Goal: Entertainment & Leisure: Browse casually

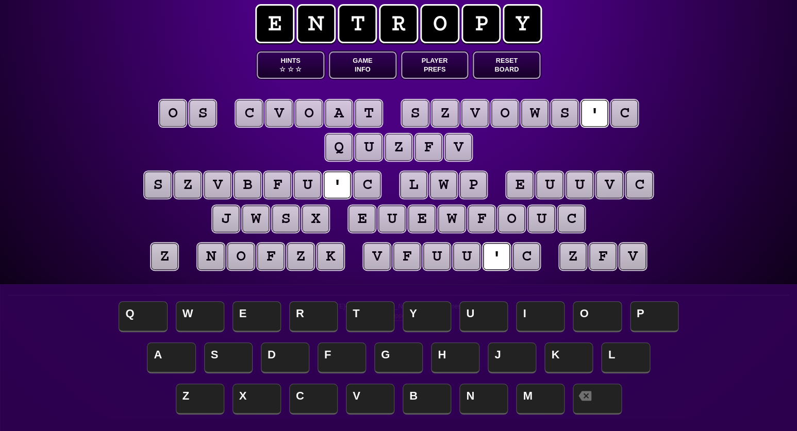
scroll to position [12, 0]
click at [163, 255] on puzzle-tile "z" at bounding box center [164, 256] width 27 height 27
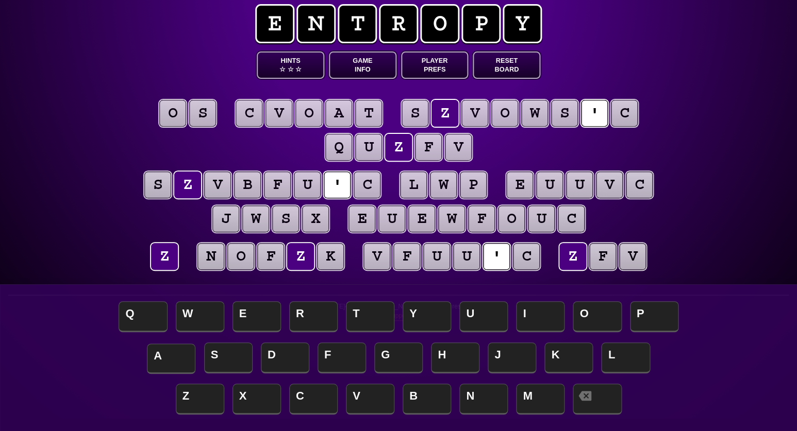
click at [167, 352] on span "A" at bounding box center [171, 359] width 48 height 30
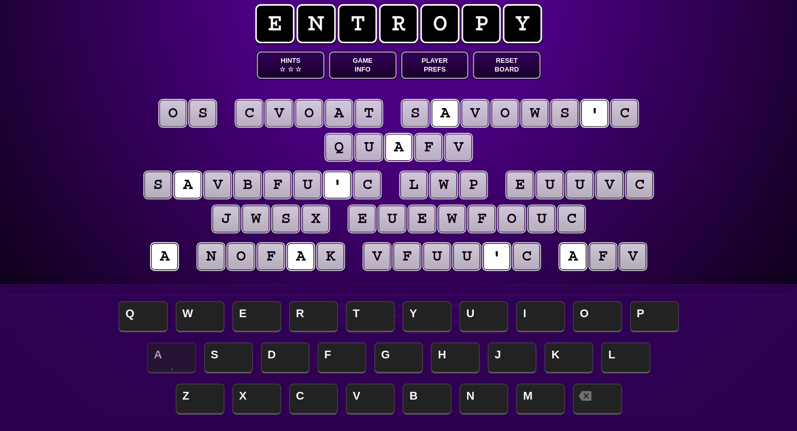
click at [360, 189] on puzzle-tile "c" at bounding box center [367, 185] width 27 height 27
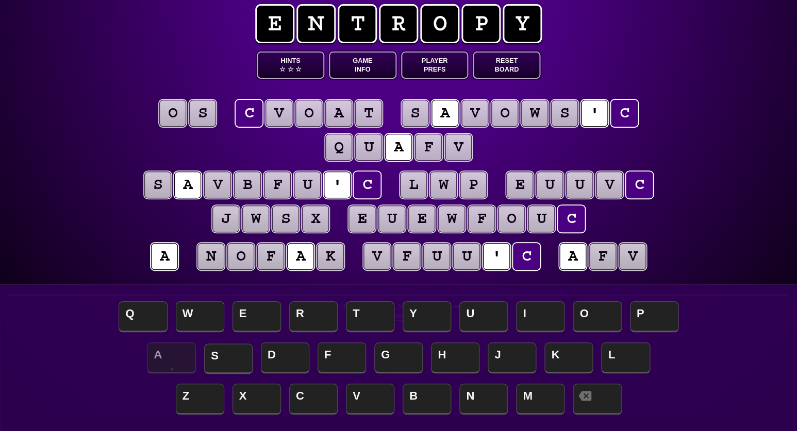
click at [223, 355] on span "S" at bounding box center [228, 359] width 48 height 30
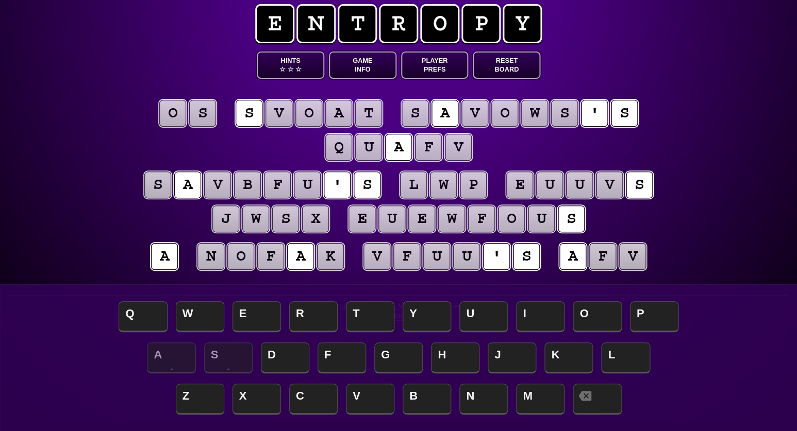
click at [471, 184] on puzzle-tile "p" at bounding box center [473, 185] width 27 height 27
click at [703, 157] on div "e n t r o p y Hints ☆ ☆ ☆ Game Info Player Prefs Reset Board o s s v o a t s a …" at bounding box center [398, 203] width 797 height 431
click at [556, 186] on puzzle-tile "u" at bounding box center [549, 185] width 27 height 27
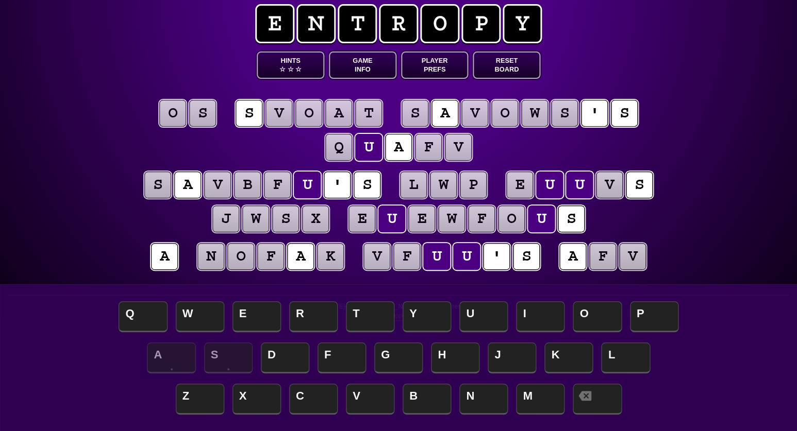
click at [177, 123] on puzzle-tile "o" at bounding box center [172, 113] width 27 height 27
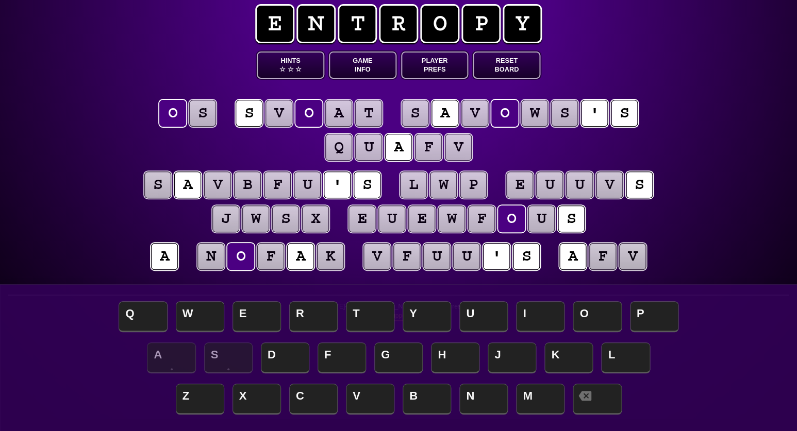
scroll to position [12, 0]
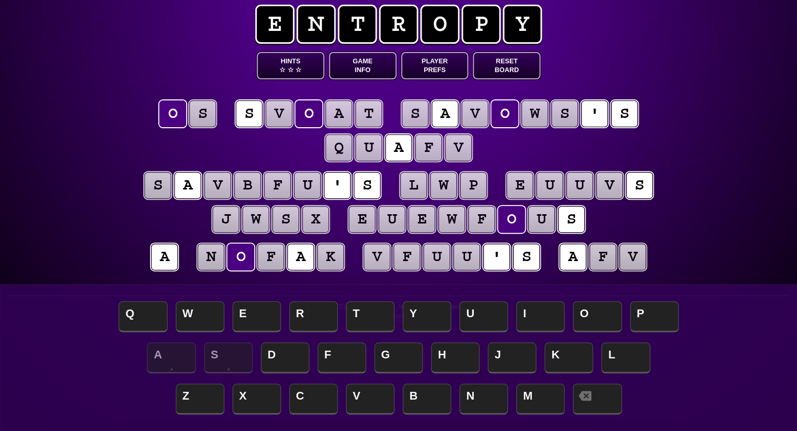
click at [197, 119] on puzzle-tile "s" at bounding box center [202, 113] width 27 height 27
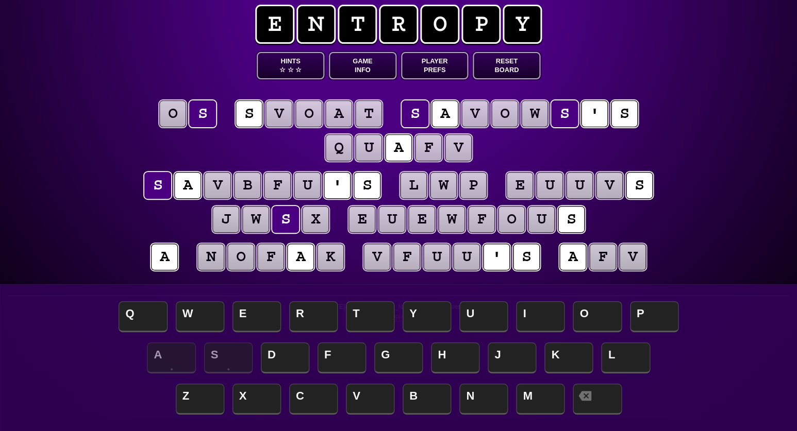
scroll to position [16, 0]
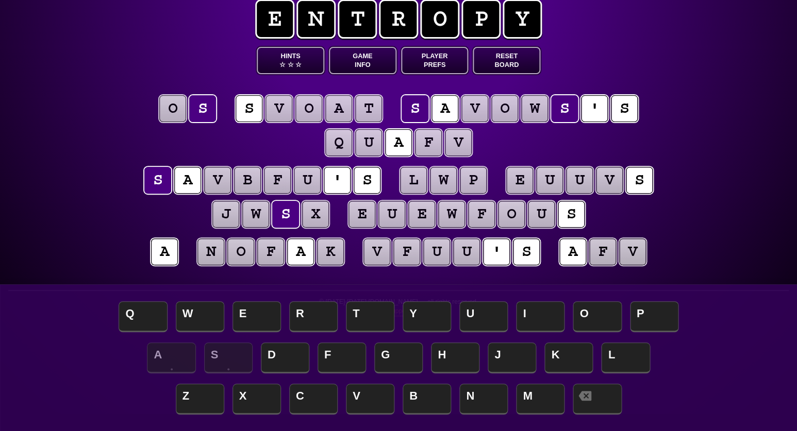
click at [476, 180] on puzzle-tile "p" at bounding box center [473, 180] width 27 height 27
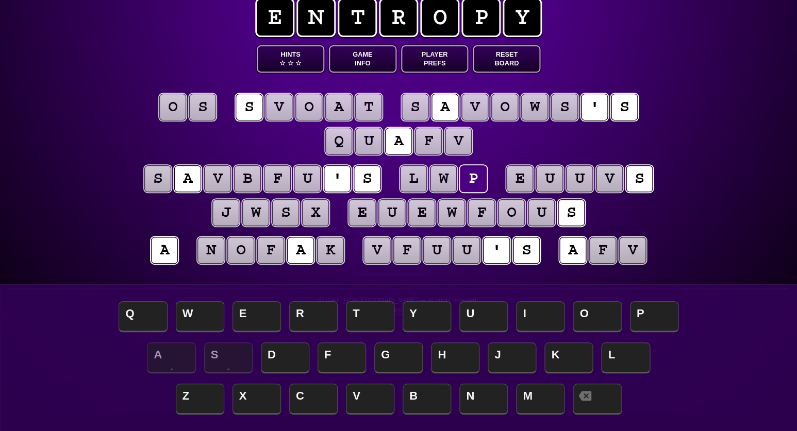
scroll to position [19, 0]
click at [449, 177] on puzzle-tile "w" at bounding box center [443, 178] width 27 height 27
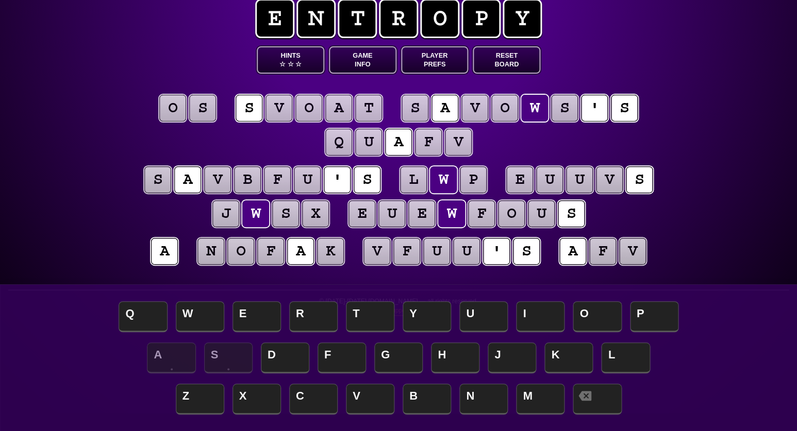
click at [418, 177] on puzzle-tile "l" at bounding box center [413, 179] width 27 height 27
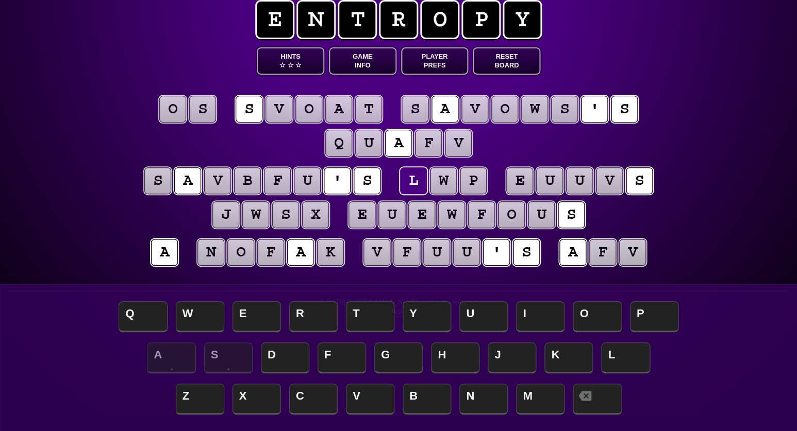
scroll to position [16, 0]
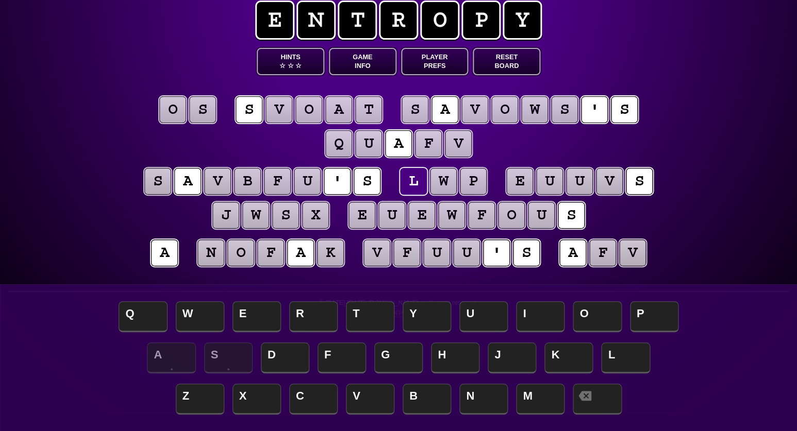
click at [627, 253] on puzzle-tile "v" at bounding box center [632, 253] width 27 height 27
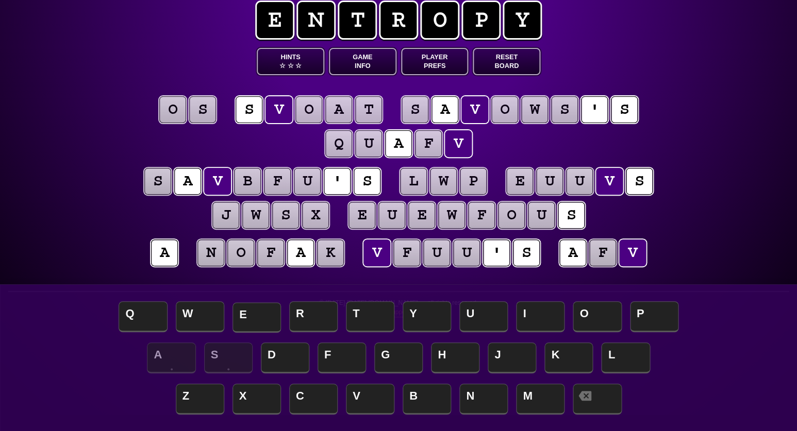
click at [249, 309] on span "E" at bounding box center [256, 317] width 48 height 30
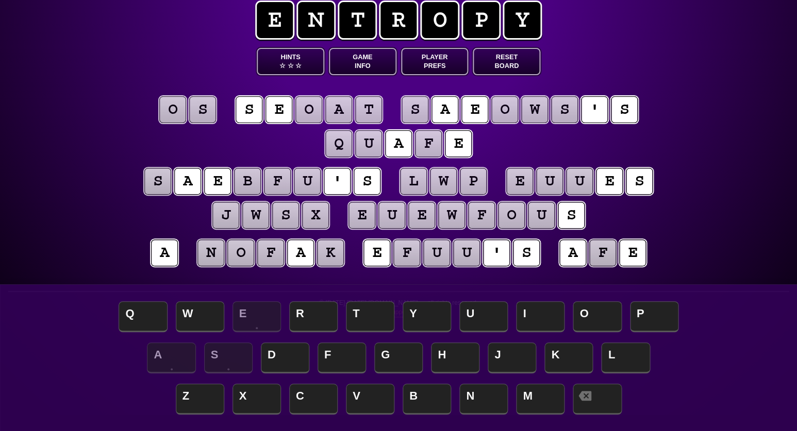
click at [606, 264] on puzzle-tile "f" at bounding box center [602, 253] width 27 height 27
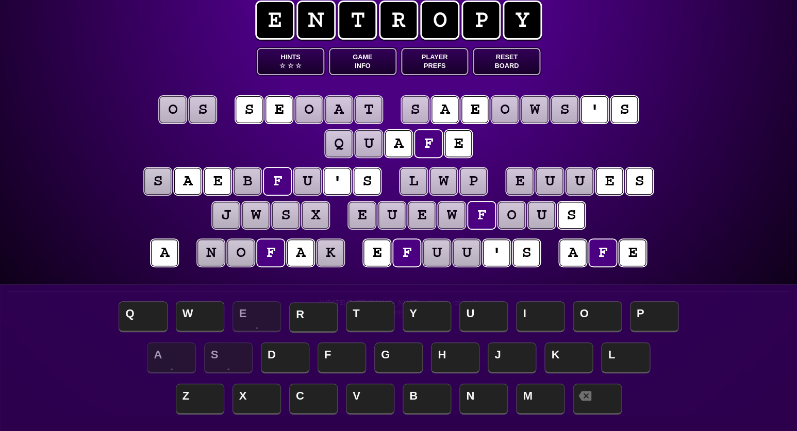
click at [310, 310] on span "R" at bounding box center [313, 317] width 48 height 30
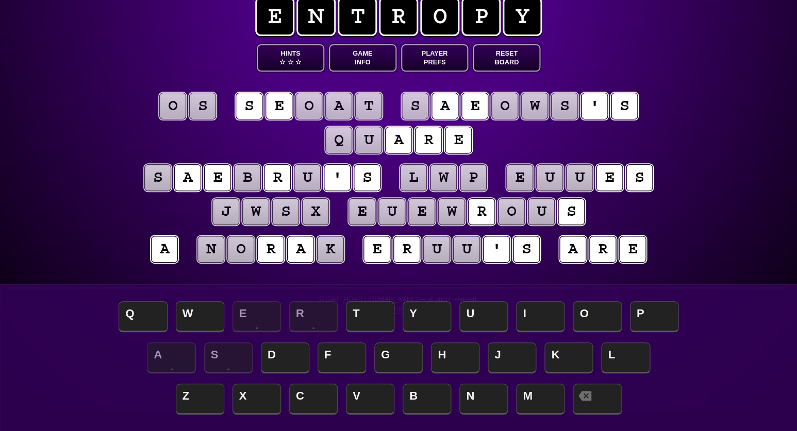
click at [342, 144] on puzzle-tile "q" at bounding box center [338, 140] width 27 height 27
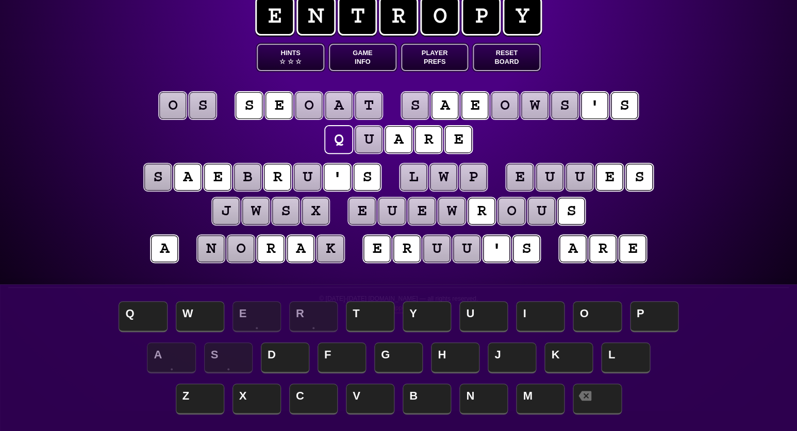
click at [363, 138] on puzzle-tile "u" at bounding box center [368, 139] width 27 height 27
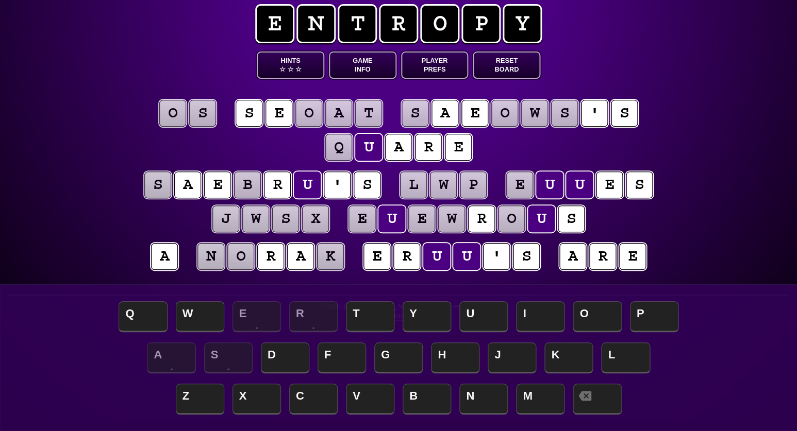
scroll to position [14, 0]
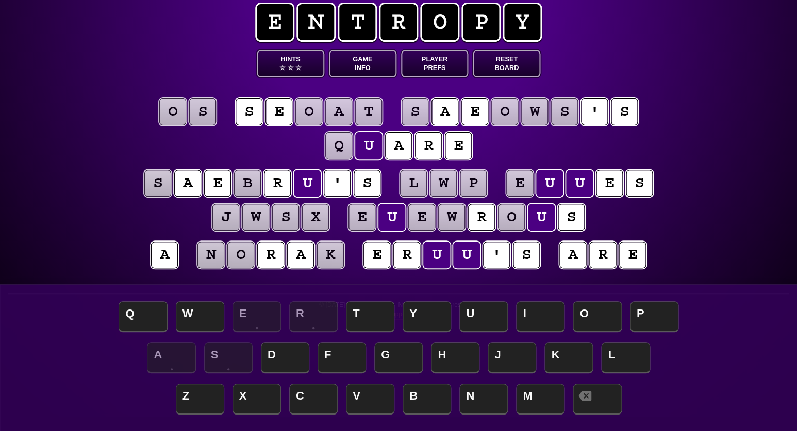
click at [88, 246] on div "e n t r o p y Hints ☆ ☆ ☆ Game Info Player Prefs Reset Board o s s e o a t s a …" at bounding box center [398, 201] width 797 height 431
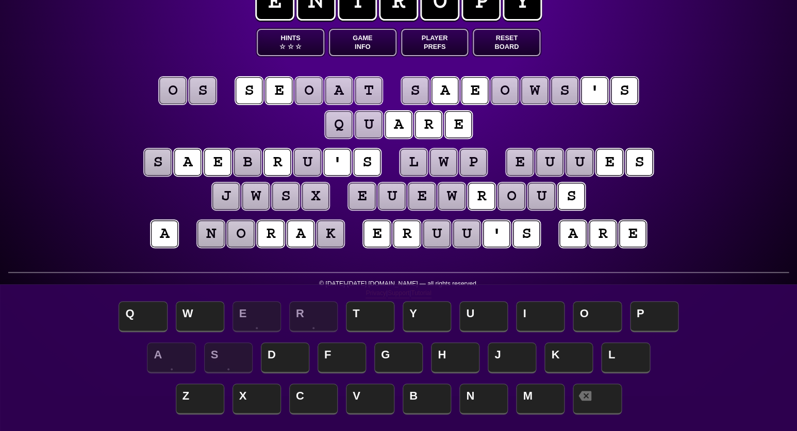
scroll to position [35, 0]
click at [288, 40] on button "Hints ☆ ☆ ☆" at bounding box center [291, 42] width 68 height 27
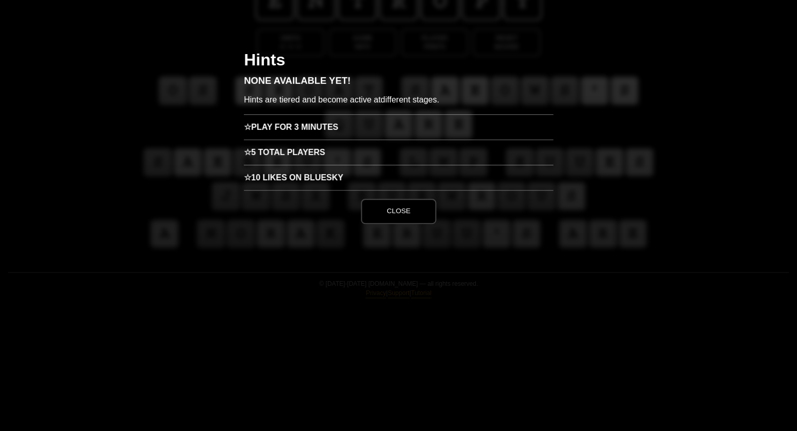
scroll to position [0, 0]
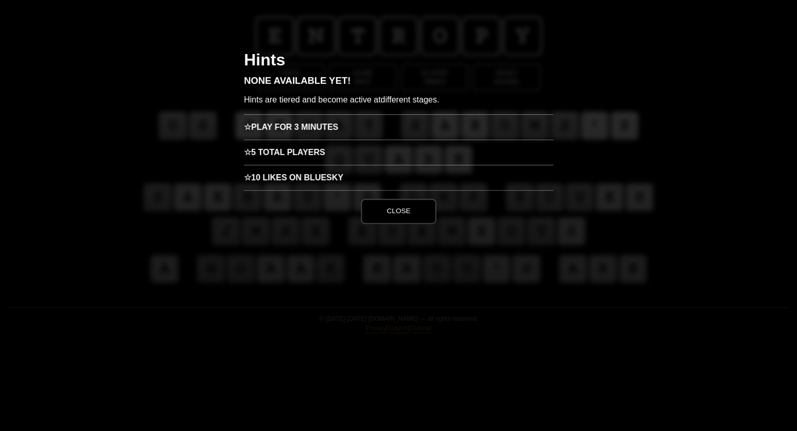
click at [307, 120] on h3 "☆ Play for 3 minutes" at bounding box center [398, 126] width 309 height 25
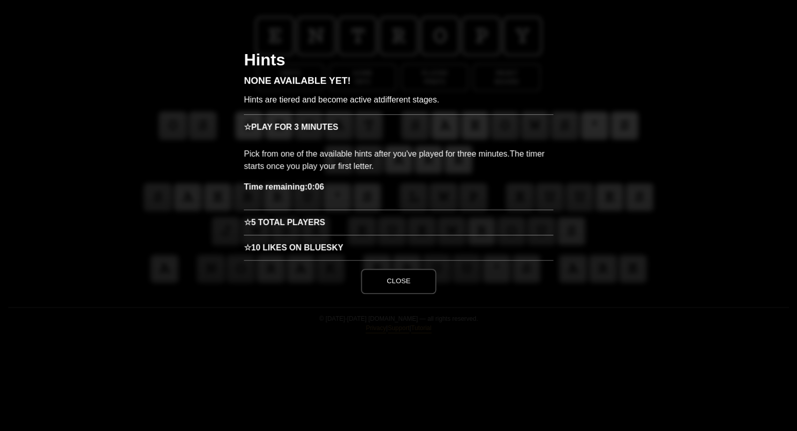
click at [414, 279] on button "Close" at bounding box center [398, 281] width 75 height 25
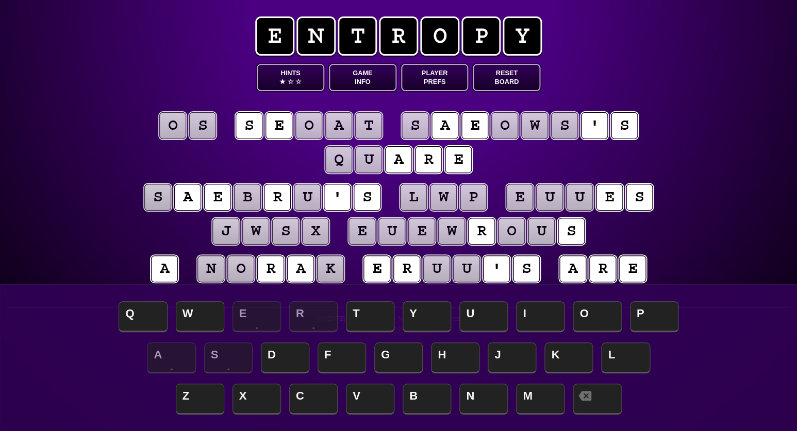
click at [280, 78] on span "★" at bounding box center [282, 81] width 6 height 9
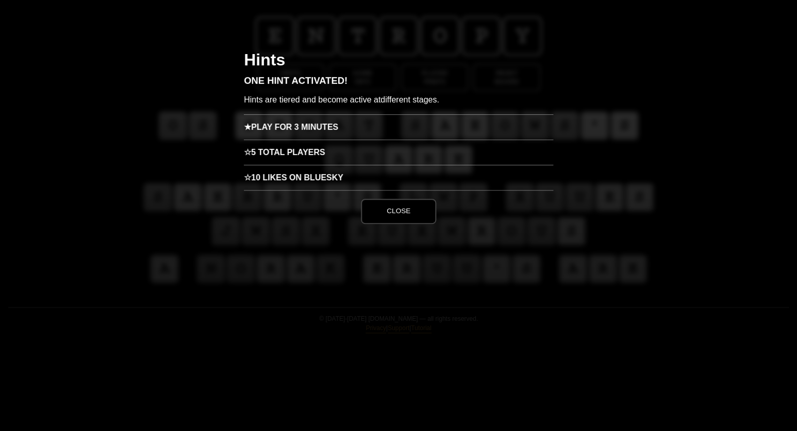
click at [315, 132] on h3 "★ Play for 3 minutes" at bounding box center [398, 126] width 309 height 25
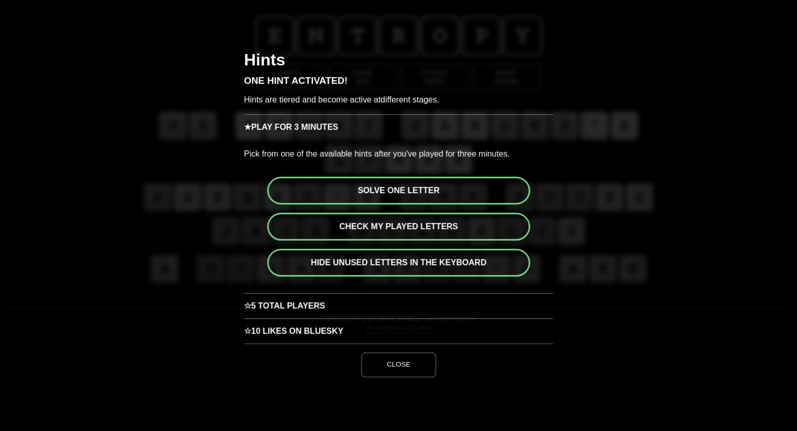
click at [411, 191] on button "Solve one letter" at bounding box center [398, 191] width 263 height 28
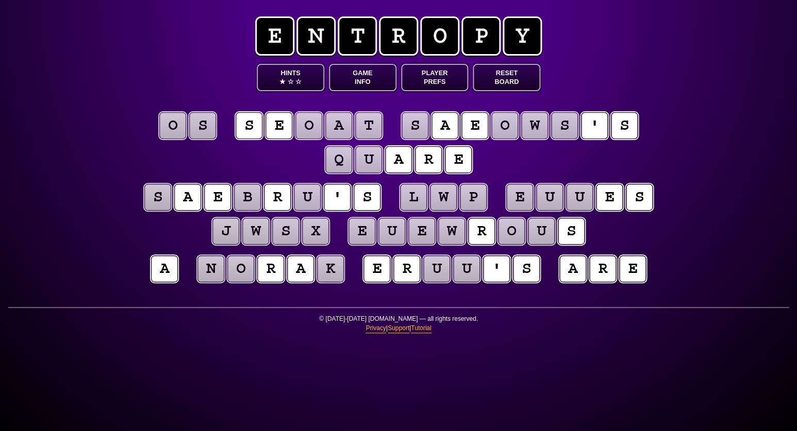
click at [466, 265] on puzzle-tile "u" at bounding box center [466, 269] width 27 height 27
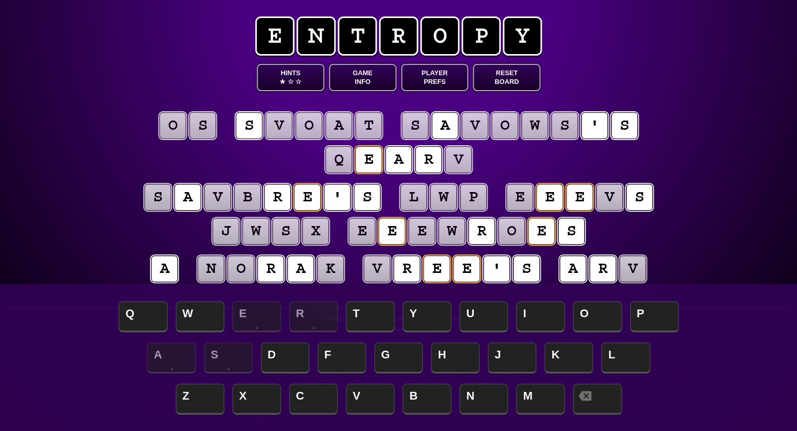
click at [458, 163] on puzzle-tile "v" at bounding box center [458, 159] width 29 height 29
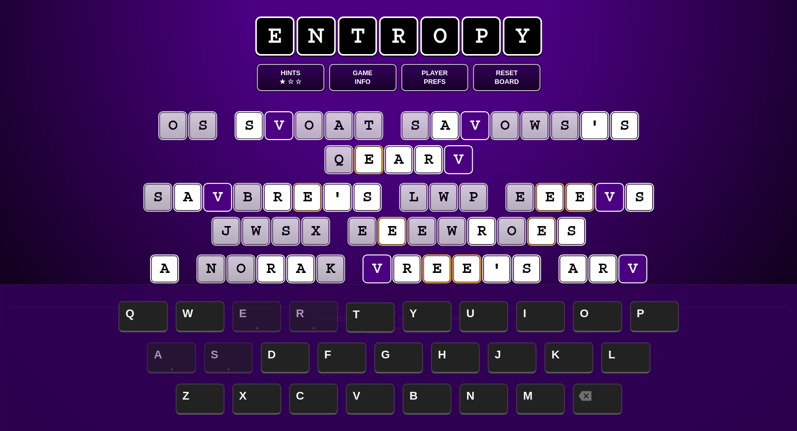
click at [366, 316] on span "T" at bounding box center [370, 317] width 48 height 30
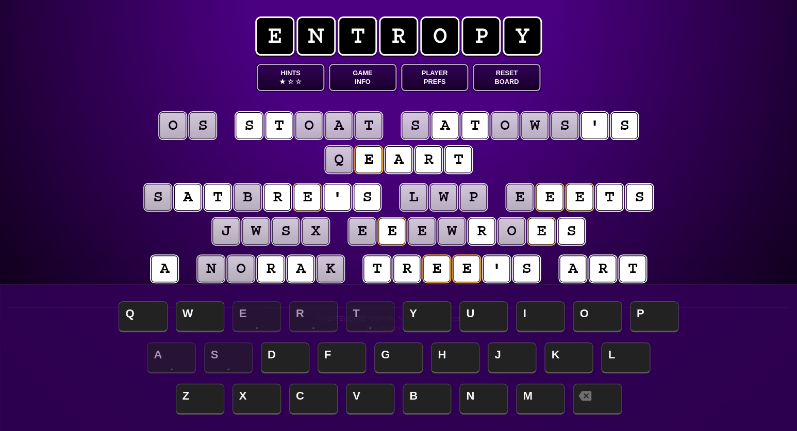
click at [335, 159] on puzzle-tile "q" at bounding box center [338, 159] width 27 height 27
click at [446, 354] on span "H" at bounding box center [455, 359] width 48 height 30
click at [160, 199] on puzzle-tile "s" at bounding box center [158, 197] width 28 height 28
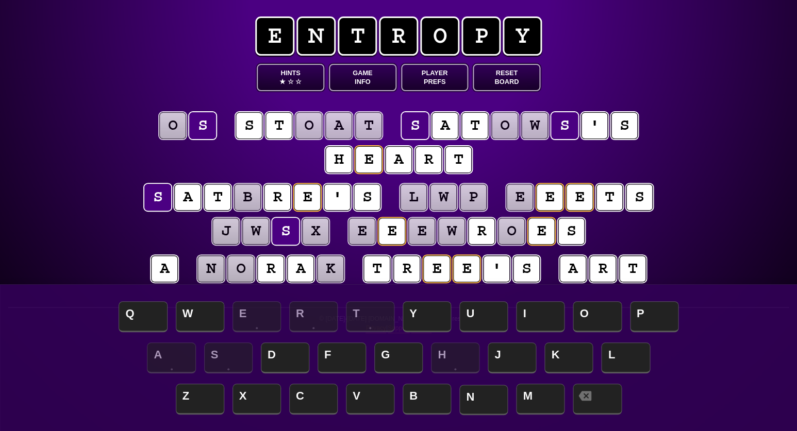
click at [466, 399] on span "N" at bounding box center [483, 400] width 48 height 30
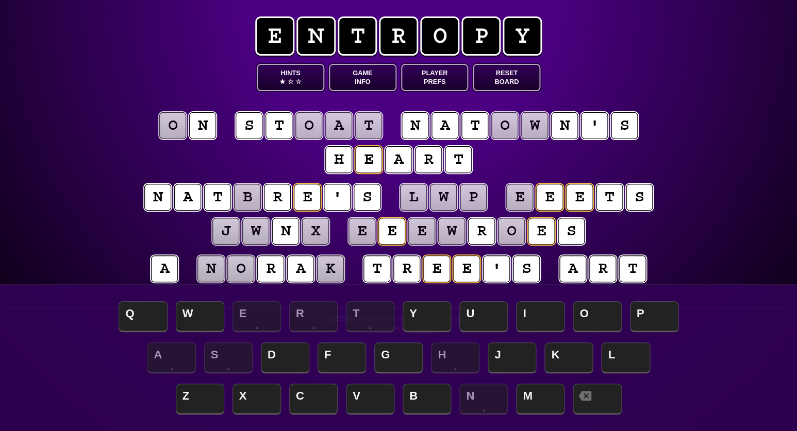
click at [250, 198] on puzzle-tile "b" at bounding box center [246, 197] width 27 height 27
click at [478, 318] on span "U" at bounding box center [483, 317] width 48 height 30
click at [519, 201] on puzzle-tile "e" at bounding box center [520, 197] width 28 height 28
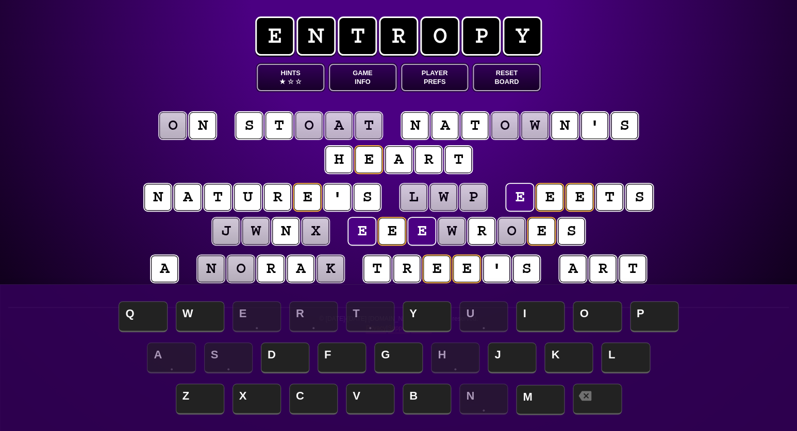
click at [534, 395] on span "M" at bounding box center [540, 400] width 48 height 30
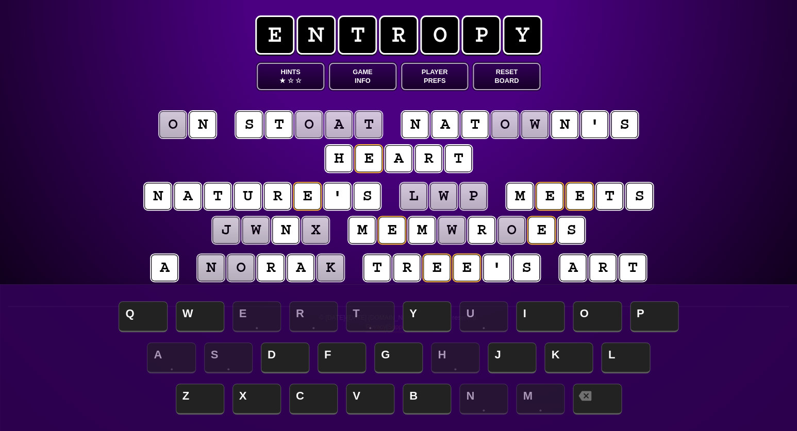
click at [448, 241] on puzzle-tile "w" at bounding box center [451, 230] width 28 height 28
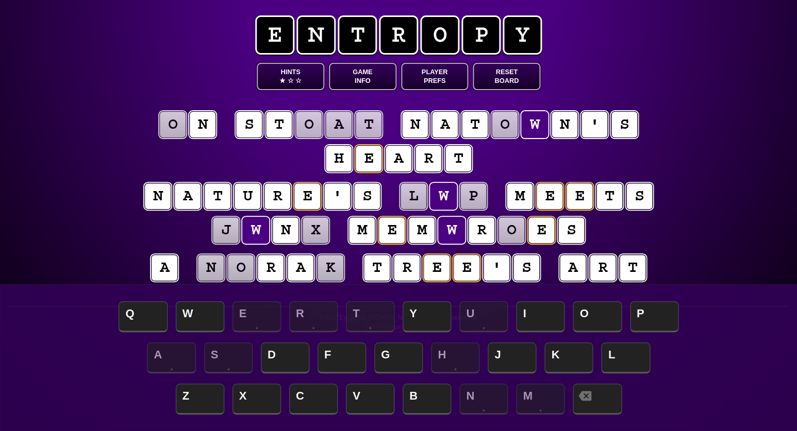
scroll to position [2, 0]
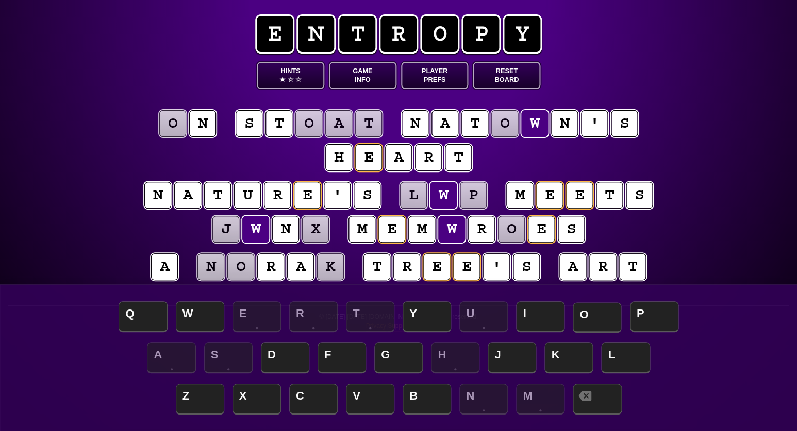
click at [592, 313] on span "O" at bounding box center [597, 317] width 48 height 30
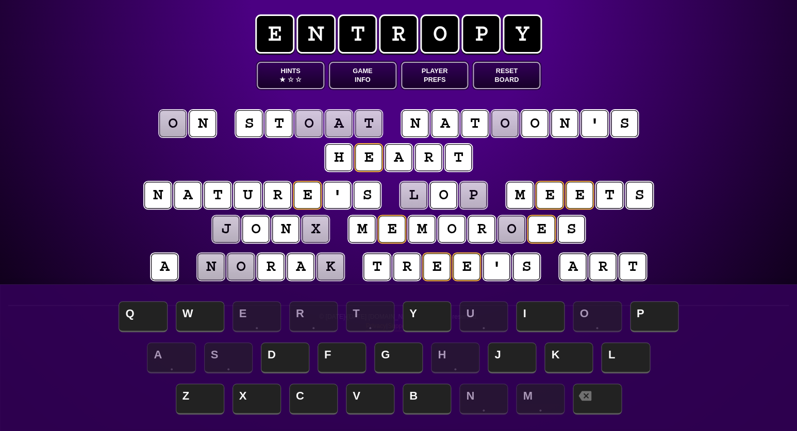
click at [506, 225] on puzzle-tile "o" at bounding box center [510, 228] width 27 height 27
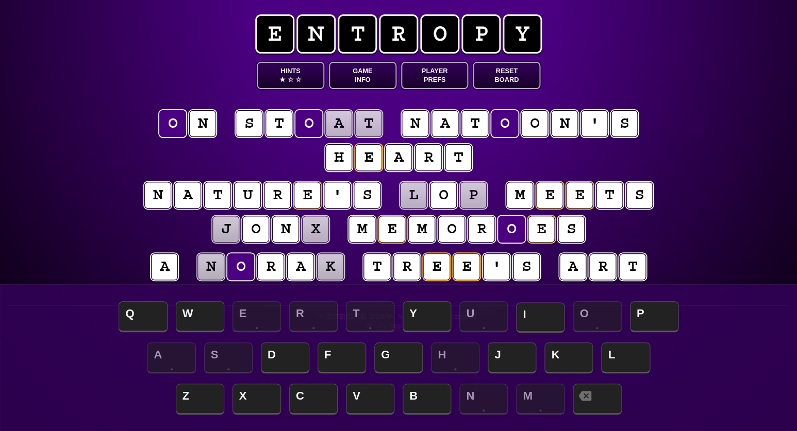
click at [542, 319] on span "I" at bounding box center [540, 317] width 48 height 30
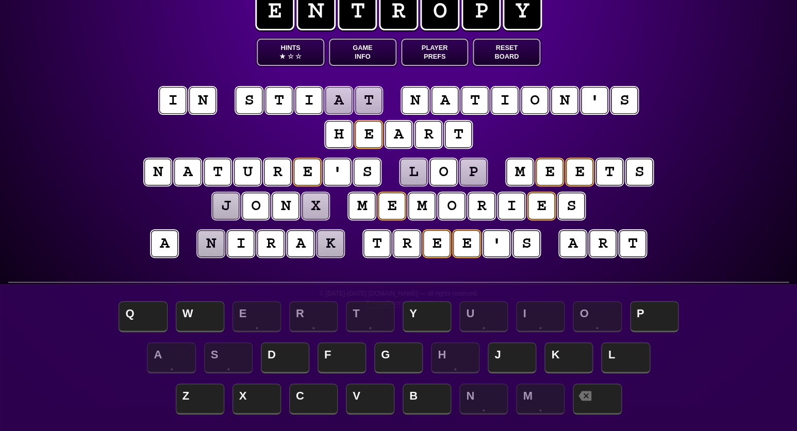
scroll to position [25, 0]
click at [340, 103] on puzzle-tile "a" at bounding box center [338, 100] width 27 height 27
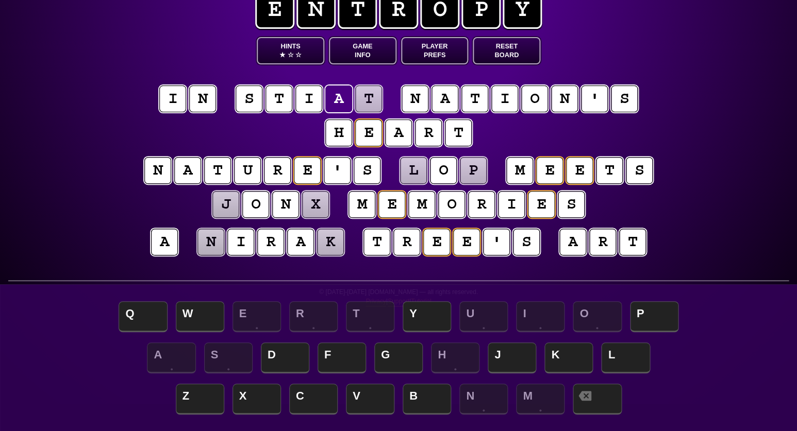
click at [364, 102] on puzzle-tile "t" at bounding box center [368, 98] width 27 height 27
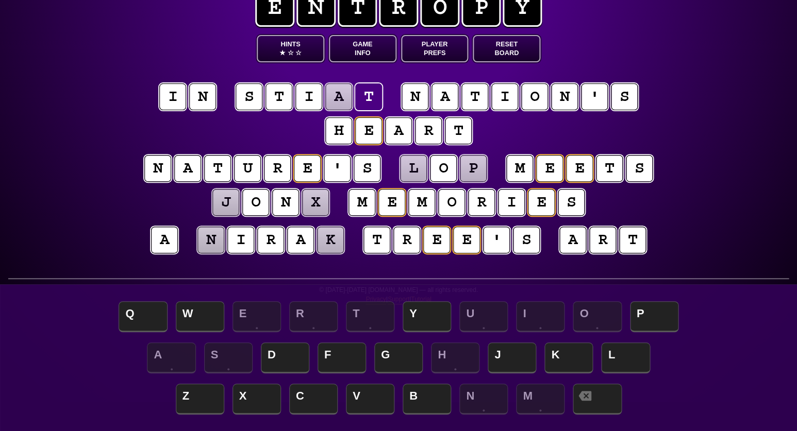
click at [411, 173] on puzzle-tile "l" at bounding box center [413, 168] width 27 height 27
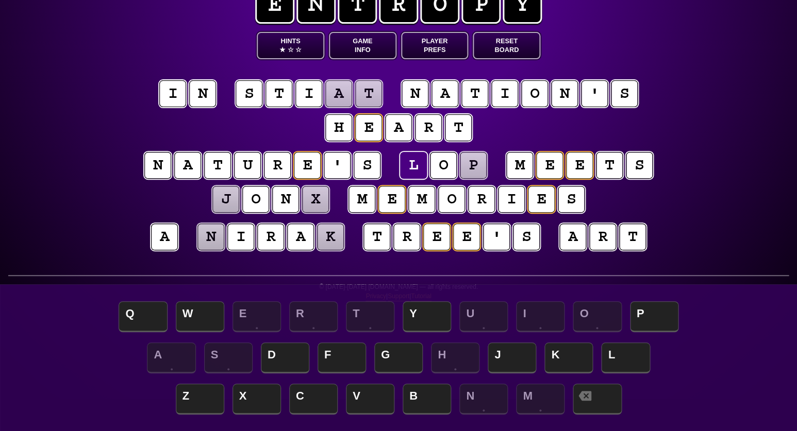
click at [462, 172] on puzzle-tile "p" at bounding box center [473, 165] width 28 height 28
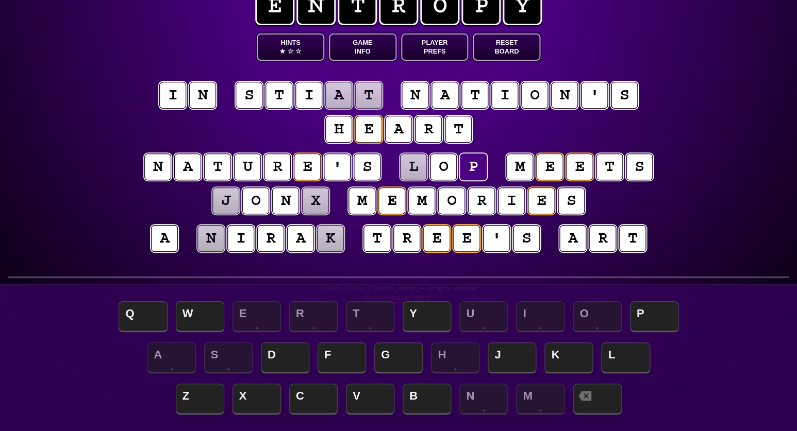
scroll to position [31, 0]
click at [221, 199] on puzzle-tile "j" at bounding box center [225, 201] width 29 height 29
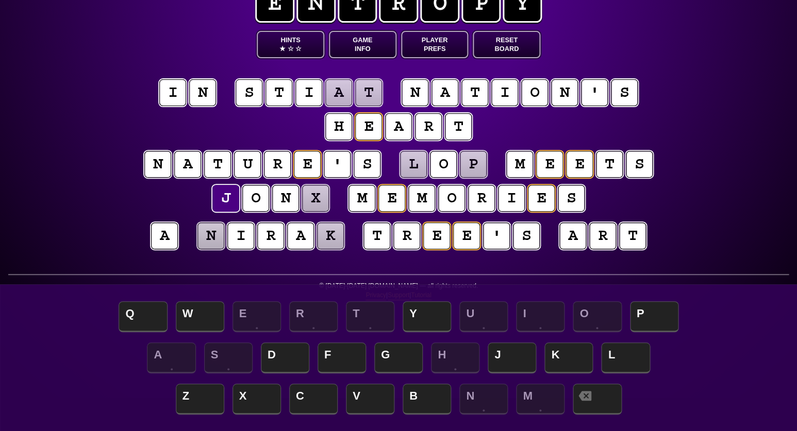
click at [318, 199] on puzzle-tile "x" at bounding box center [314, 197] width 27 height 27
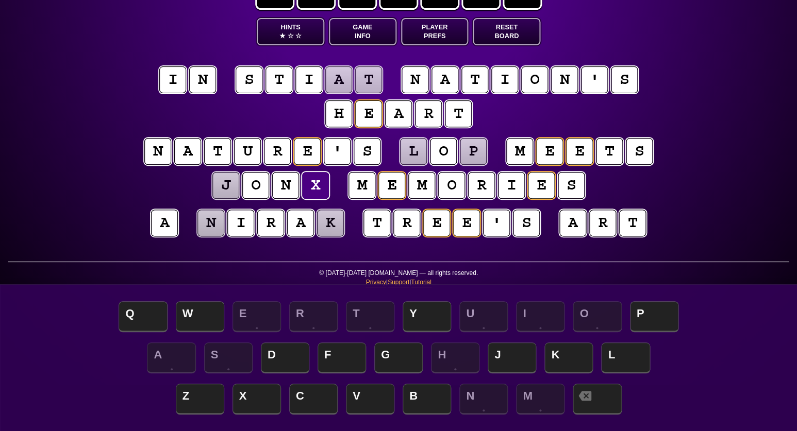
scroll to position [47, 0]
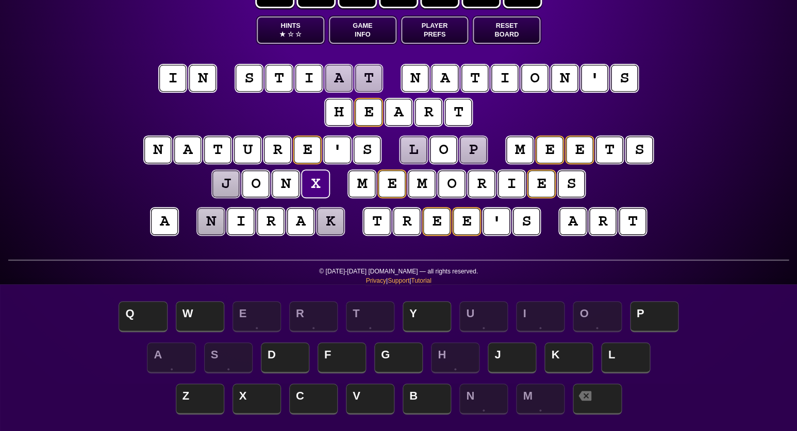
click at [327, 226] on puzzle-tile "k" at bounding box center [329, 221] width 27 height 27
click at [209, 228] on puzzle-tile "n" at bounding box center [210, 221] width 29 height 29
click at [110, 208] on div "e n t r o p y Hints ★ ☆ ☆ Game Info Player Prefs Reset Board i n s t i a t n a …" at bounding box center [398, 168] width 797 height 431
click at [367, 35] on button "Game Info" at bounding box center [363, 29] width 68 height 27
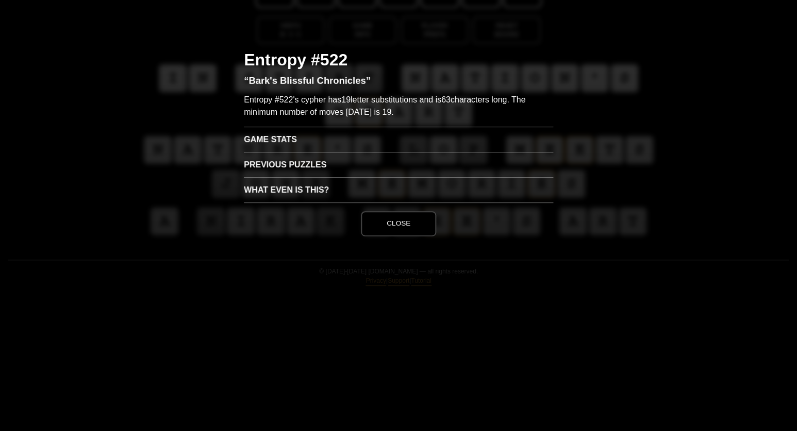
scroll to position [0, 0]
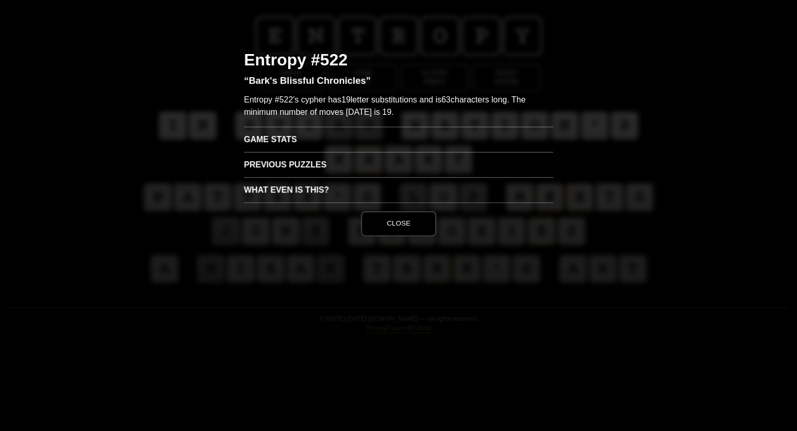
click at [279, 140] on h3 "Game Stats" at bounding box center [398, 139] width 309 height 25
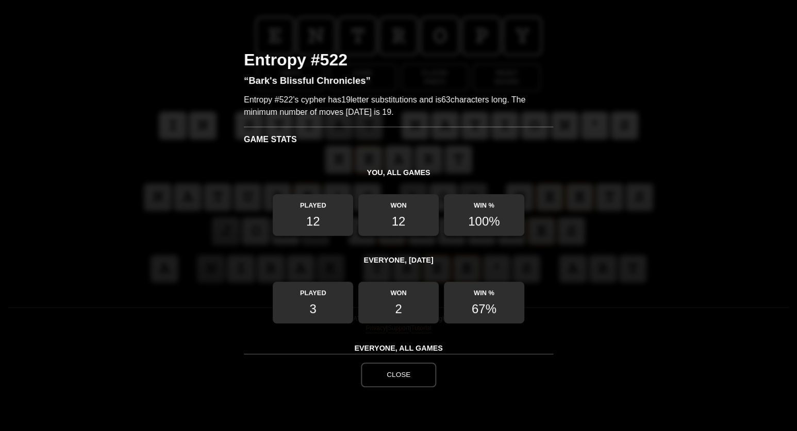
click at [407, 379] on button "Close" at bounding box center [398, 375] width 75 height 25
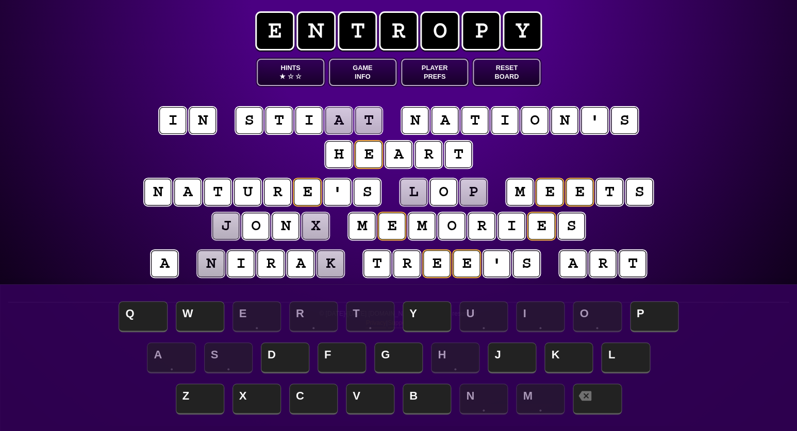
scroll to position [6, 0]
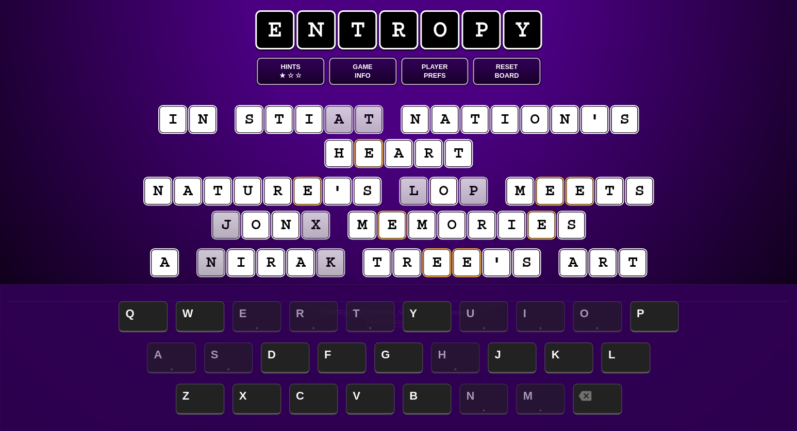
click at [342, 120] on puzzle-tile "a" at bounding box center [338, 119] width 27 height 27
click at [364, 117] on puzzle-tile "t" at bounding box center [369, 120] width 28 height 28
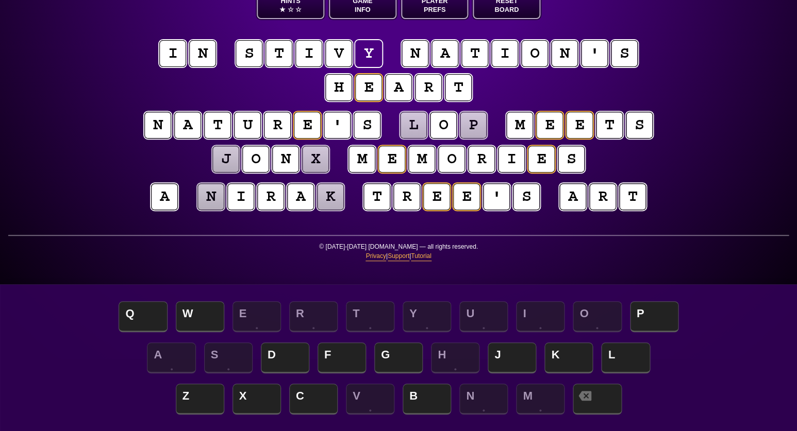
scroll to position [73, 0]
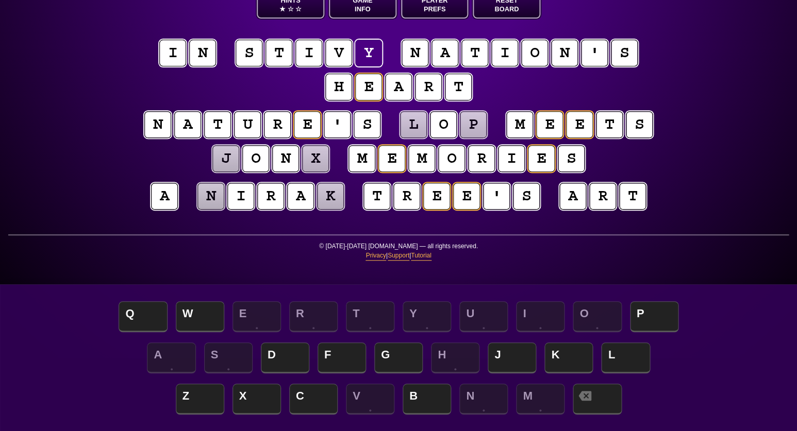
click at [229, 162] on puzzle-tile "j" at bounding box center [226, 158] width 28 height 28
click at [310, 160] on puzzle-tile "x" at bounding box center [315, 158] width 28 height 28
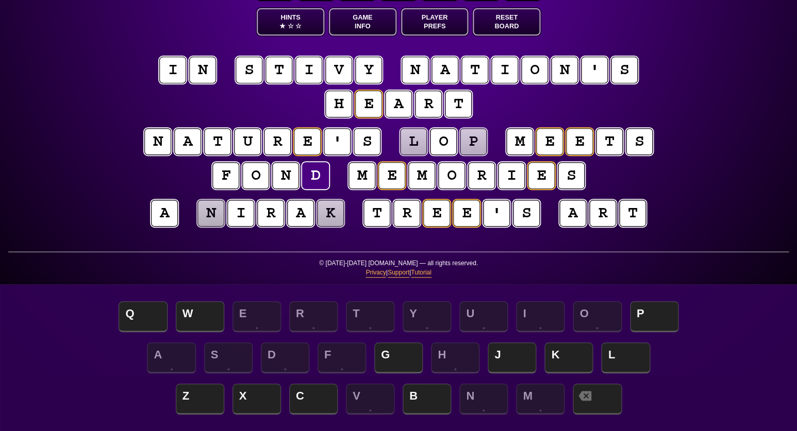
scroll to position [56, 0]
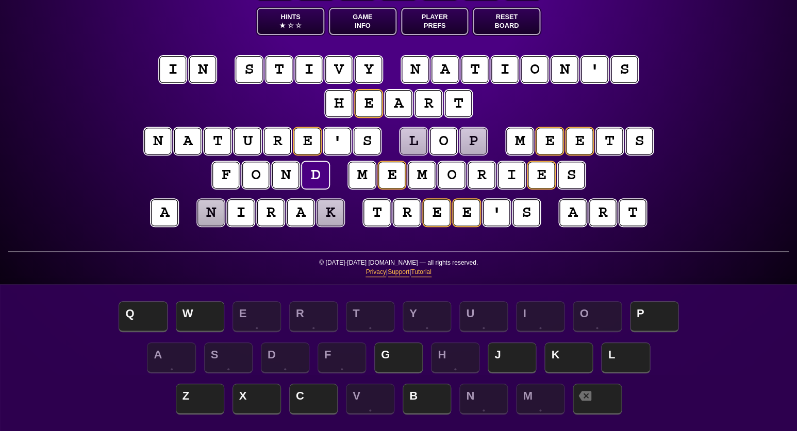
click at [108, 189] on div "e n t r o p y Hints ★ ☆ ☆ Game Info Player Prefs Reset Board i n s t i v y n a …" at bounding box center [398, 159] width 797 height 431
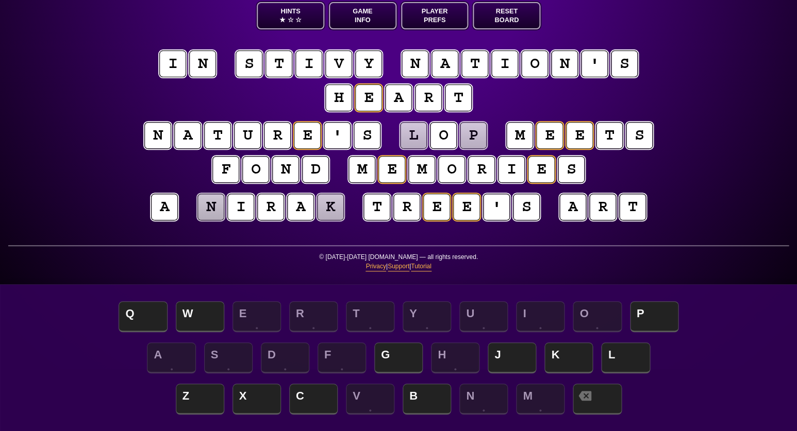
scroll to position [61, 0]
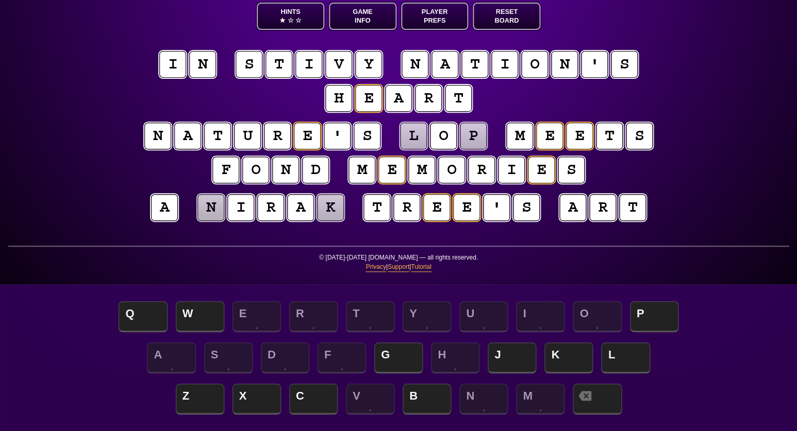
click at [341, 60] on puzzle-tile "v" at bounding box center [339, 65] width 28 height 28
click at [209, 217] on puzzle-tile "n" at bounding box center [210, 207] width 27 height 27
click at [334, 208] on puzzle-tile "k" at bounding box center [330, 207] width 27 height 27
click at [59, 185] on div "e n t r o p y Hints ★ ☆ ☆ Game Info Player Prefs Reset Board i n s t i a y n a …" at bounding box center [398, 154] width 797 height 431
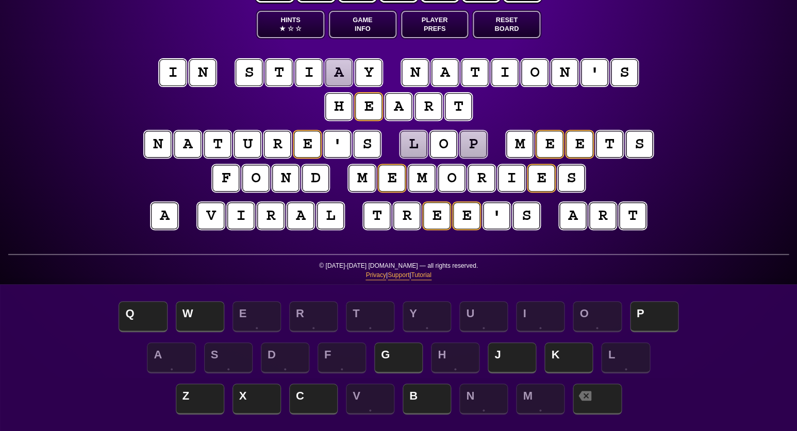
scroll to position [57, 0]
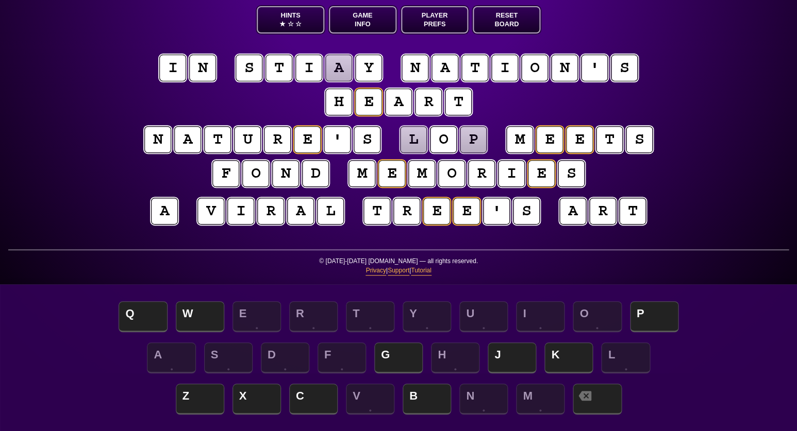
click at [339, 216] on puzzle-tile "l" at bounding box center [329, 211] width 27 height 27
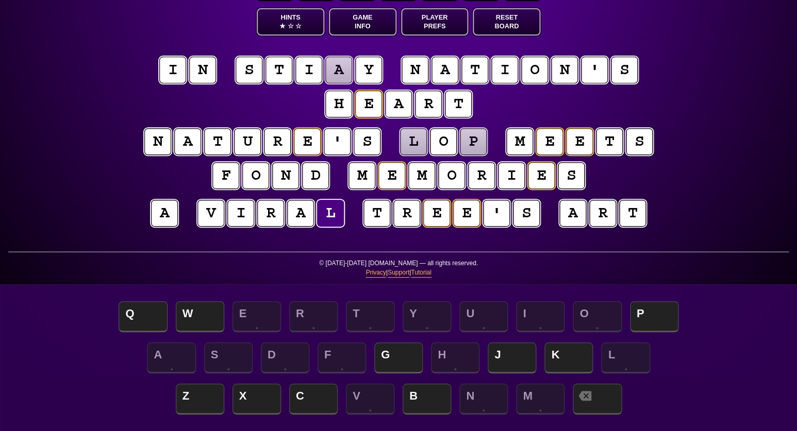
scroll to position [56, 0]
click at [339, 70] on puzzle-tile "a" at bounding box center [339, 70] width 28 height 28
click at [207, 218] on puzzle-tile "v" at bounding box center [210, 213] width 27 height 27
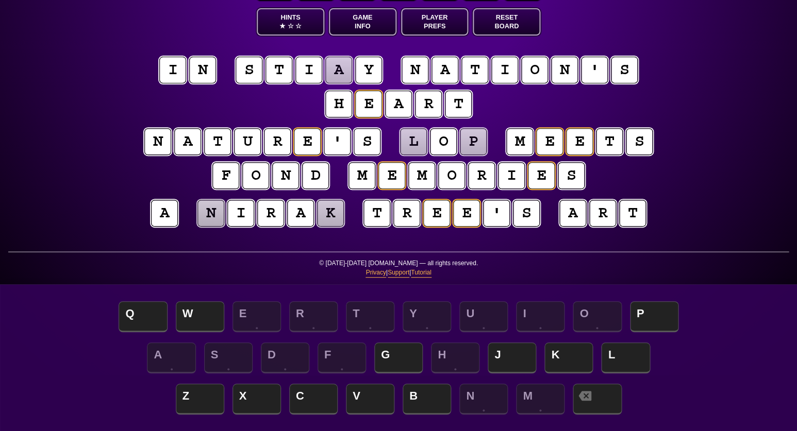
click at [337, 70] on puzzle-tile "a" at bounding box center [338, 70] width 27 height 27
click at [54, 111] on div "e n t r o p y Hints ★ ☆ ☆ Game Info Player Prefs Reset Board i n s t i v y n a …" at bounding box center [398, 159] width 797 height 431
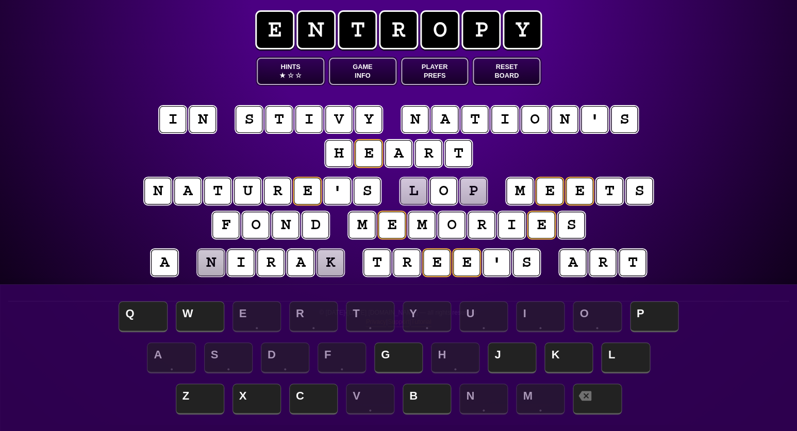
scroll to position [3, 0]
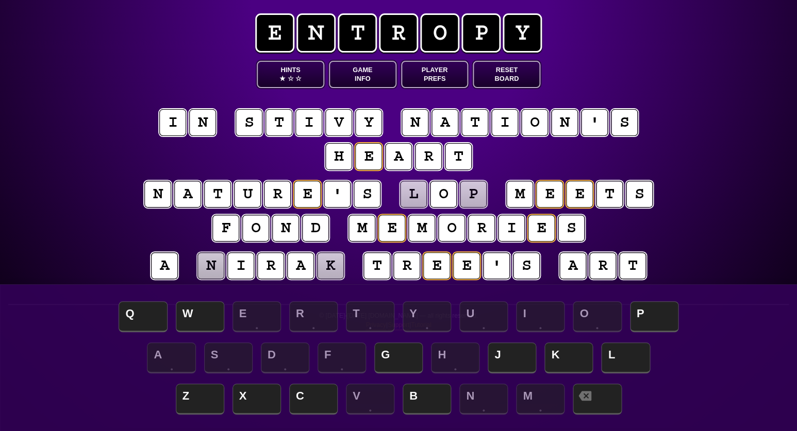
click at [360, 77] on button "Game Info" at bounding box center [363, 74] width 68 height 27
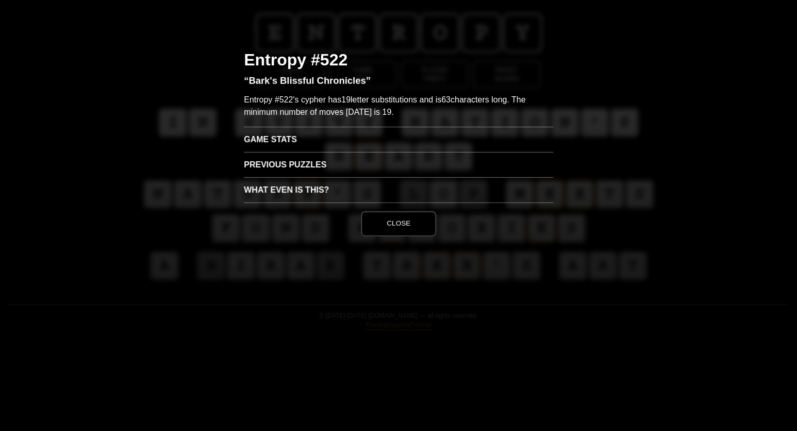
scroll to position [0, 0]
click at [270, 139] on h3 "Game Stats" at bounding box center [398, 139] width 309 height 25
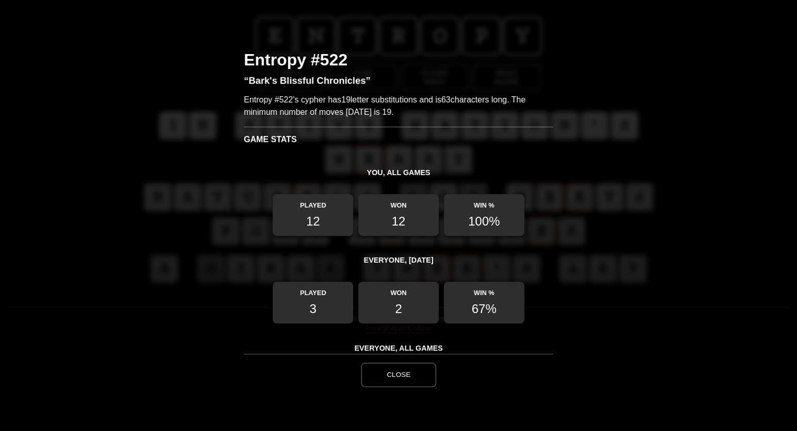
click at [402, 375] on button "Close" at bounding box center [398, 375] width 75 height 25
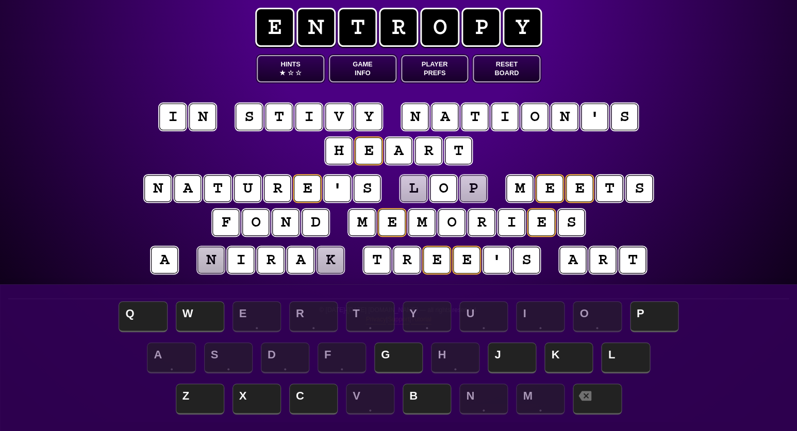
scroll to position [8, 0]
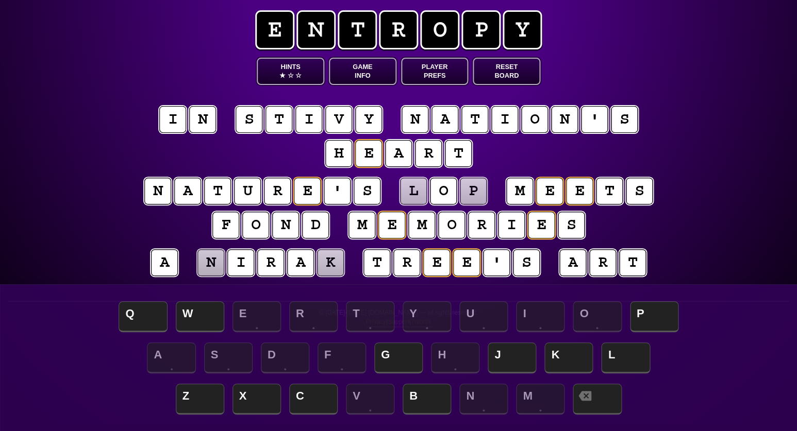
click at [413, 193] on puzzle-tile "l" at bounding box center [413, 191] width 27 height 27
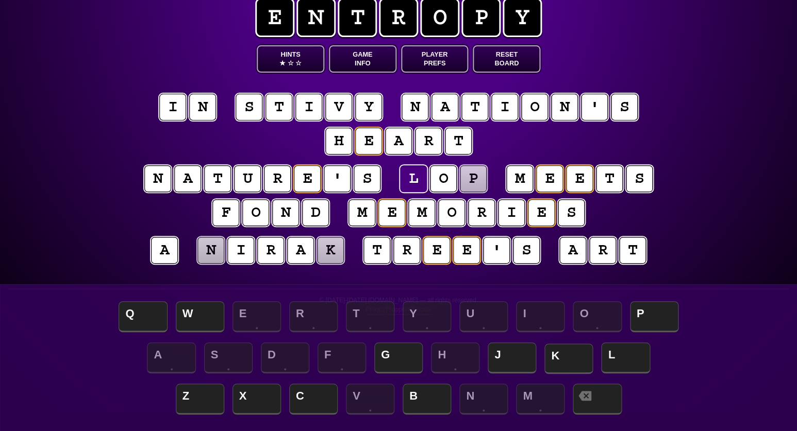
scroll to position [19, 0]
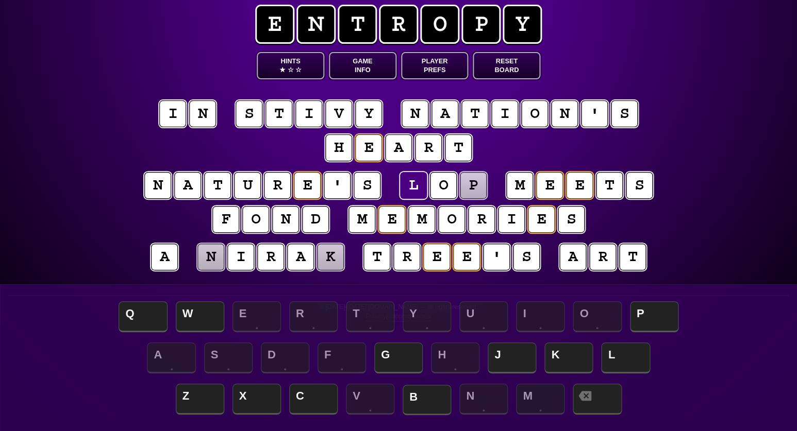
click at [430, 401] on span "B" at bounding box center [426, 400] width 48 height 30
click at [470, 185] on puzzle-tile "p" at bounding box center [473, 185] width 29 height 29
click at [260, 395] on span "X" at bounding box center [256, 400] width 48 height 30
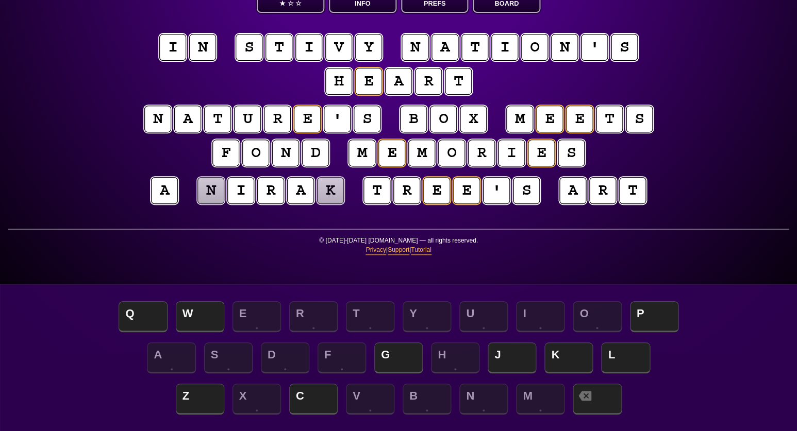
scroll to position [78, 0]
click at [415, 120] on puzzle-tile "b" at bounding box center [413, 119] width 28 height 28
click at [464, 117] on puzzle-tile "x" at bounding box center [472, 119] width 27 height 27
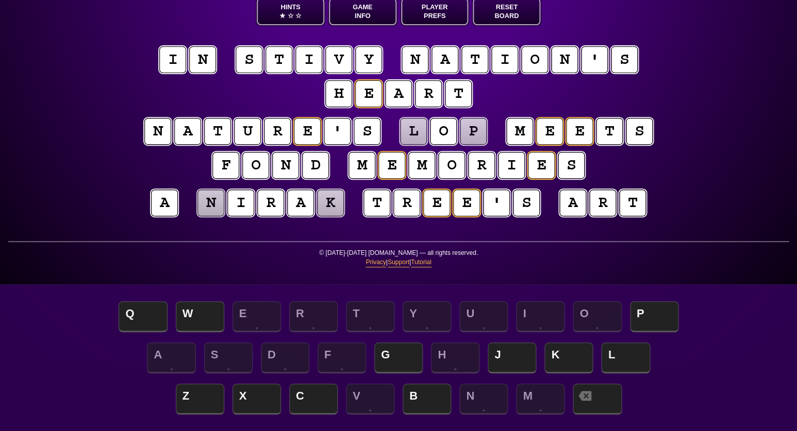
scroll to position [68, 0]
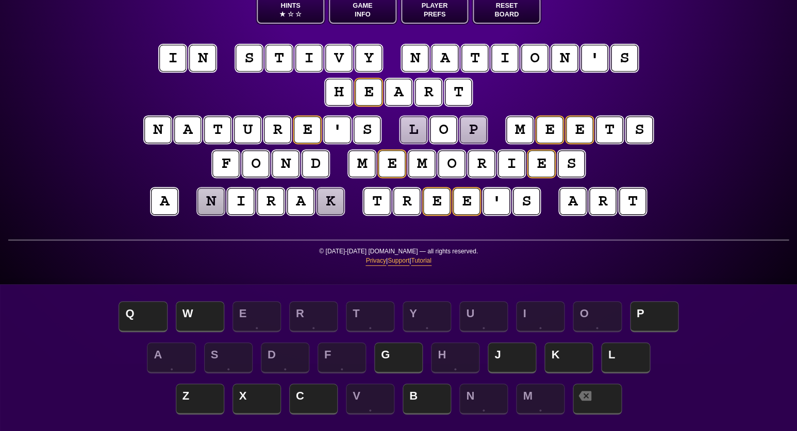
click at [329, 207] on puzzle-tile "k" at bounding box center [330, 201] width 28 height 28
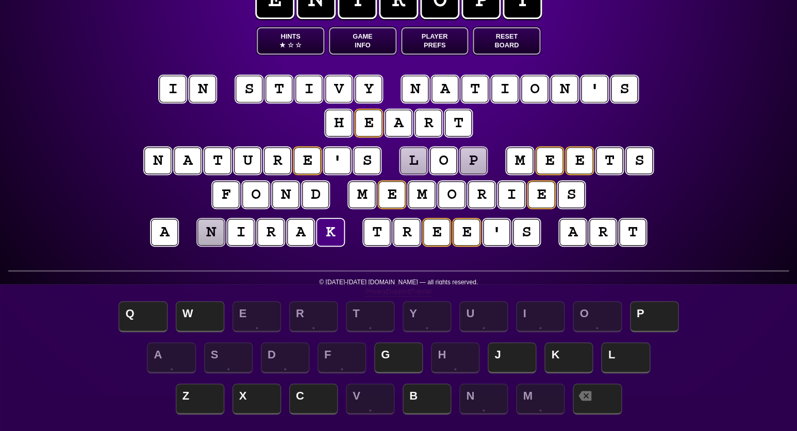
scroll to position [39, 0]
